Goal: Task Accomplishment & Management: Manage account settings

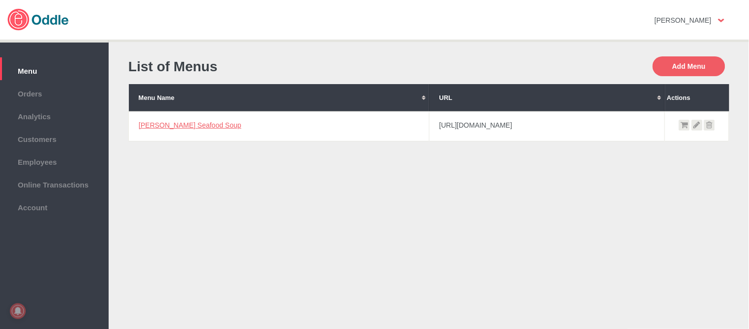
click at [174, 130] on td "[PERSON_NAME] Seafood Soup" at bounding box center [279, 126] width 301 height 30
click at [183, 122] on link "[PERSON_NAME] Seafood Soup" at bounding box center [190, 125] width 103 height 8
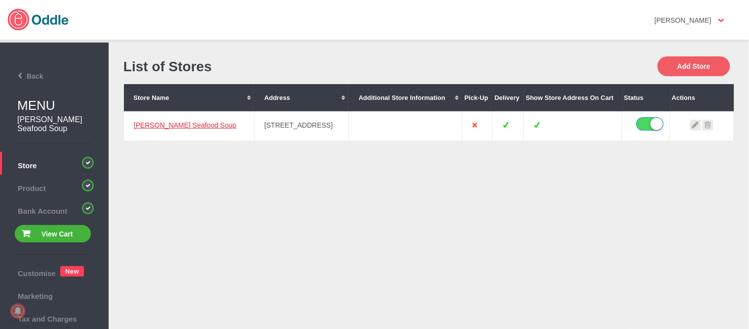
click at [138, 125] on link "[PERSON_NAME] Seafood Soup" at bounding box center [185, 125] width 103 height 8
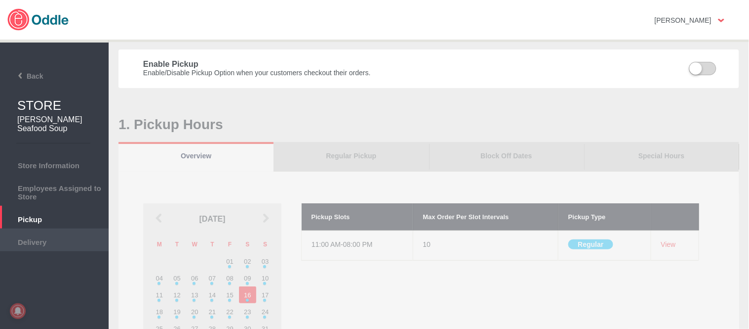
click at [35, 235] on span "Delivery" at bounding box center [54, 240] width 99 height 11
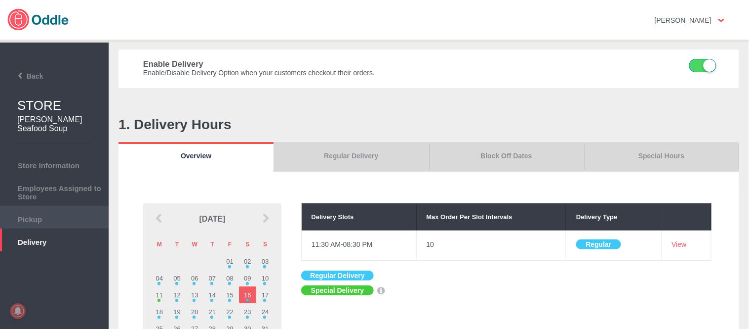
click at [51, 212] on span "Pickup" at bounding box center [54, 217] width 99 height 11
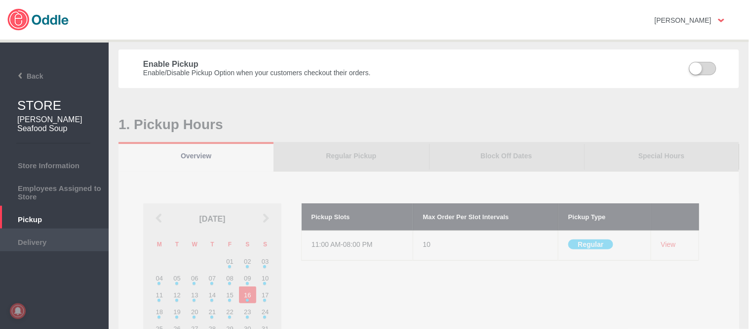
click at [50, 228] on li "Delivery" at bounding box center [54, 239] width 109 height 23
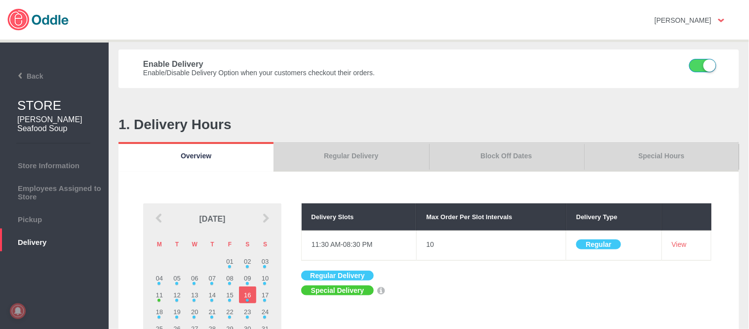
click at [542, 152] on link "Block Off Dates" at bounding box center [506, 157] width 155 height 30
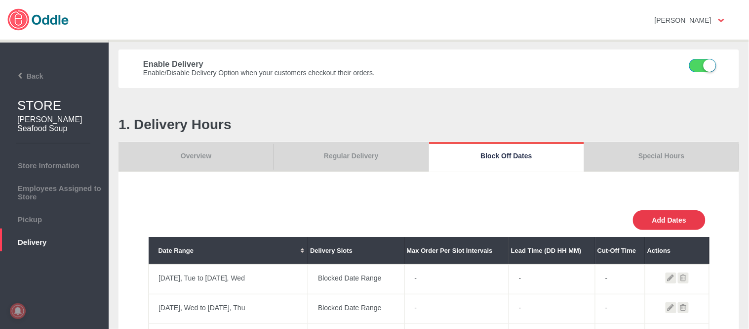
click at [665, 220] on button "Add Dates" at bounding box center [669, 220] width 73 height 20
select select "0"
type input "0"
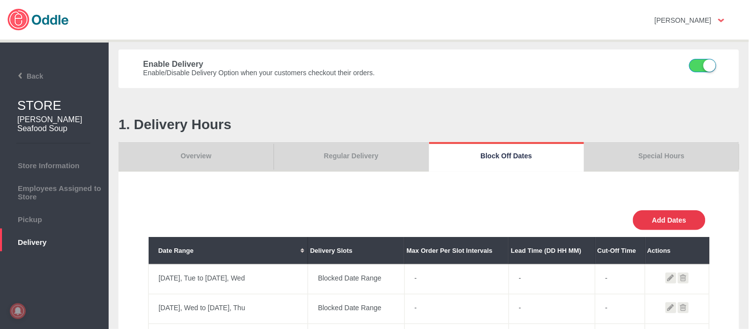
type input "30"
select select "11:00 AM"
select select "11:00 PM"
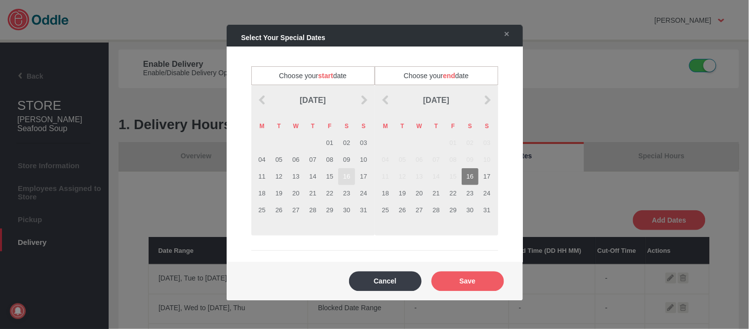
click at [346, 179] on td "16" at bounding box center [346, 176] width 17 height 17
click at [260, 193] on td "18" at bounding box center [262, 193] width 17 height 17
click at [388, 192] on td "18" at bounding box center [385, 193] width 17 height 17
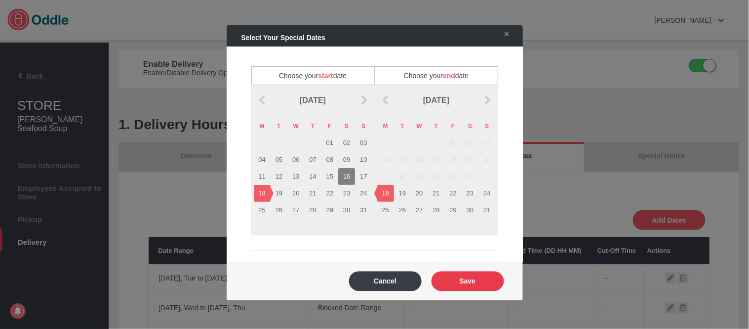
click at [470, 285] on button "Save" at bounding box center [468, 281] width 73 height 20
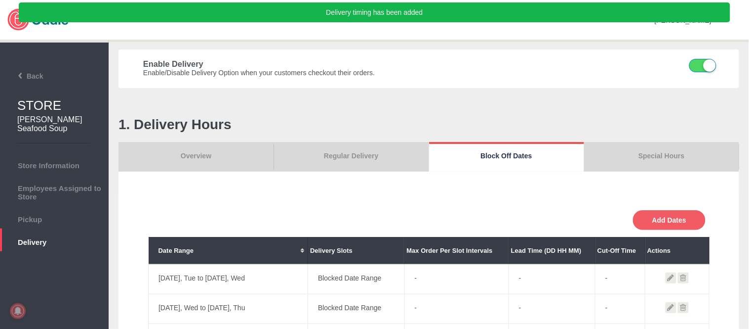
click at [194, 161] on link "Overview" at bounding box center [196, 157] width 155 height 30
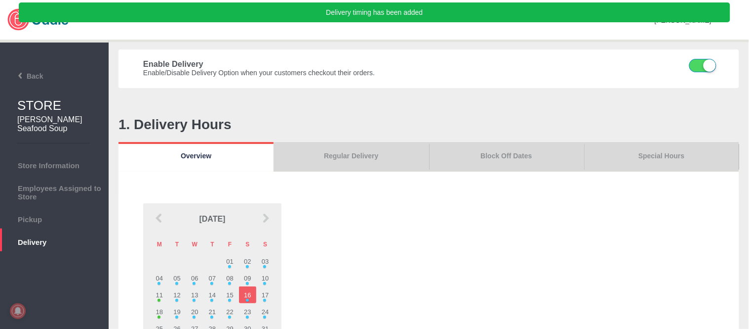
scroll to position [55, 0]
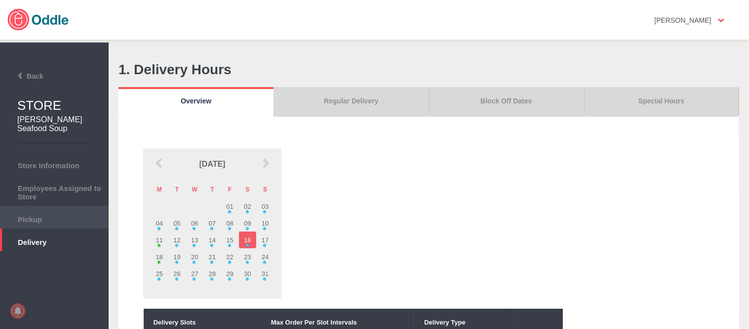
click at [79, 206] on li "Pickup" at bounding box center [54, 217] width 109 height 23
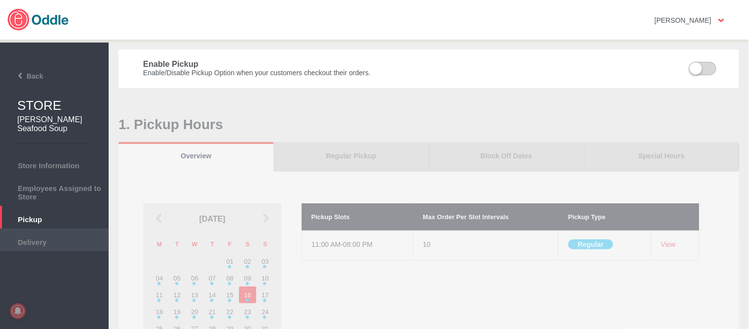
click at [42, 238] on li "Delivery" at bounding box center [54, 239] width 109 height 23
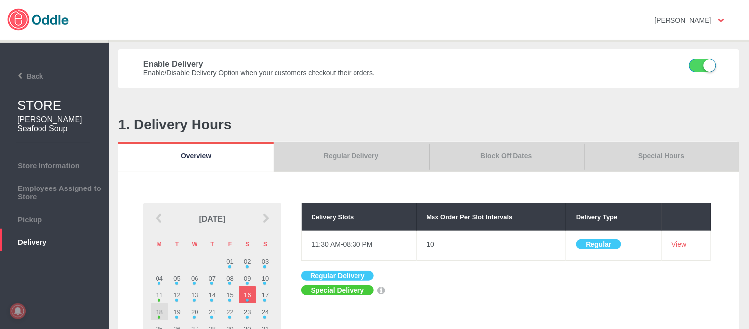
click at [155, 315] on td "18" at bounding box center [160, 311] width 18 height 17
